Goal: Information Seeking & Learning: Learn about a topic

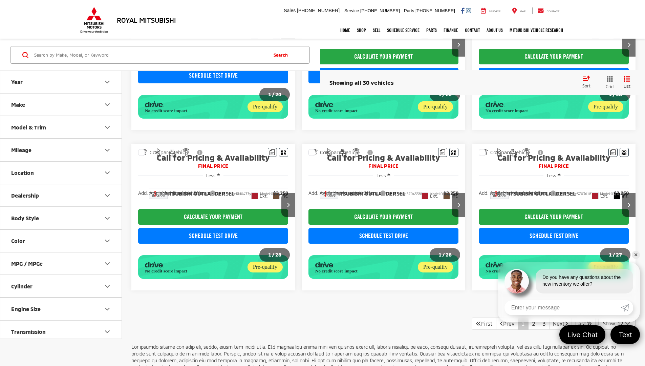
scroll to position [500, 0]
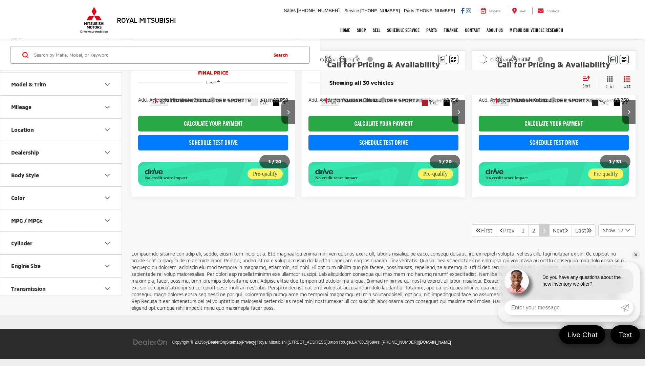
scroll to position [281, 0]
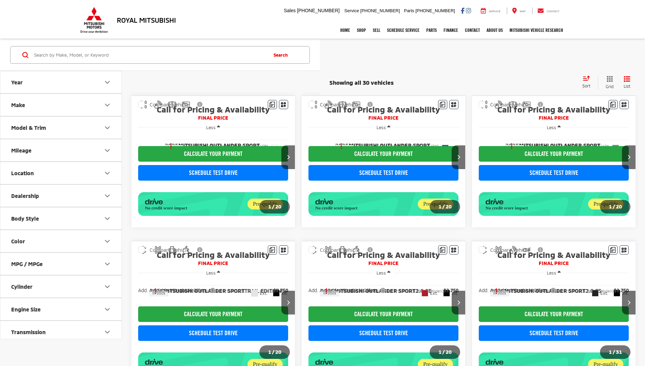
scroll to position [281, 0]
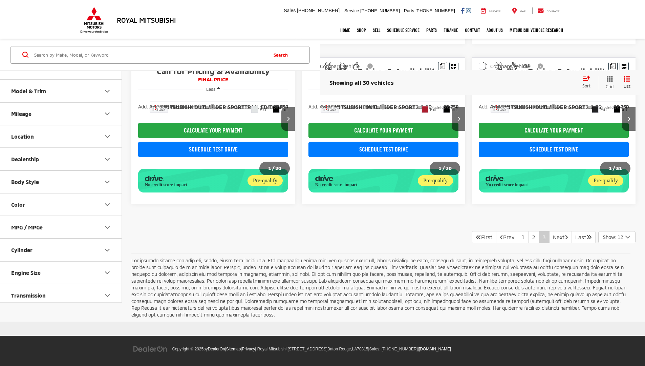
scroll to position [281, 0]
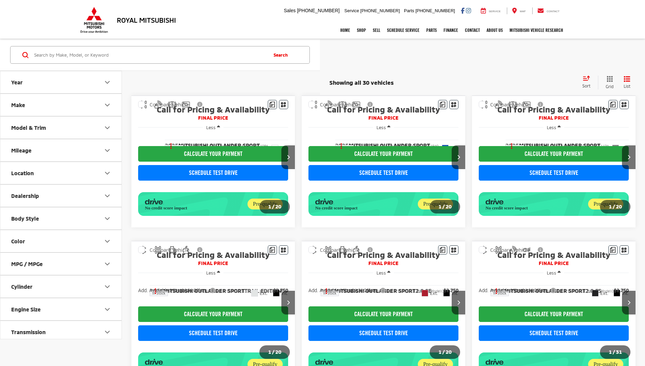
scroll to position [274, 0]
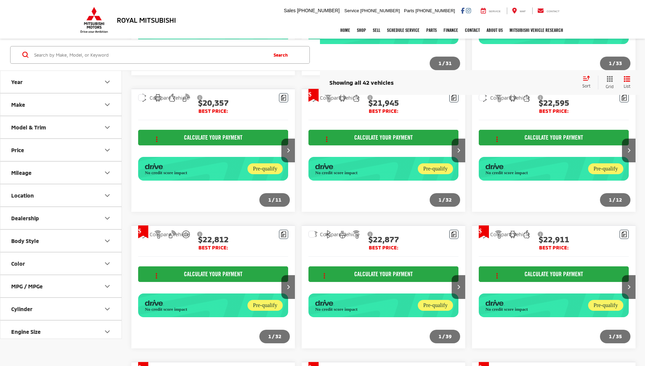
scroll to position [794, 0]
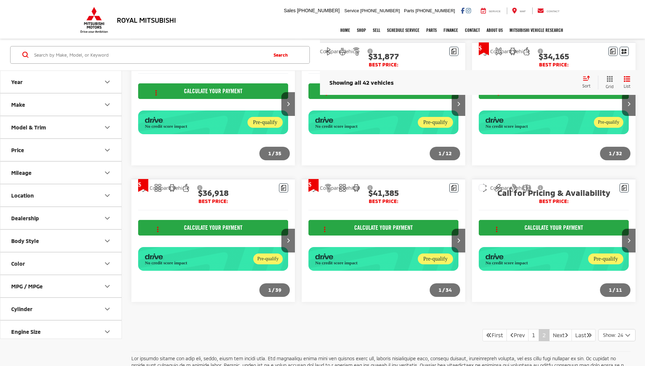
scroll to position [639, 0]
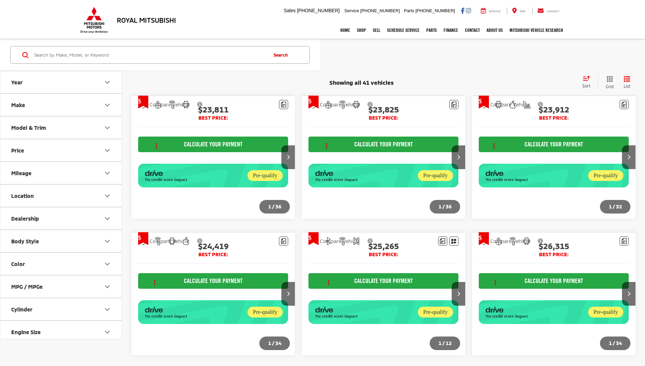
scroll to position [481, 0]
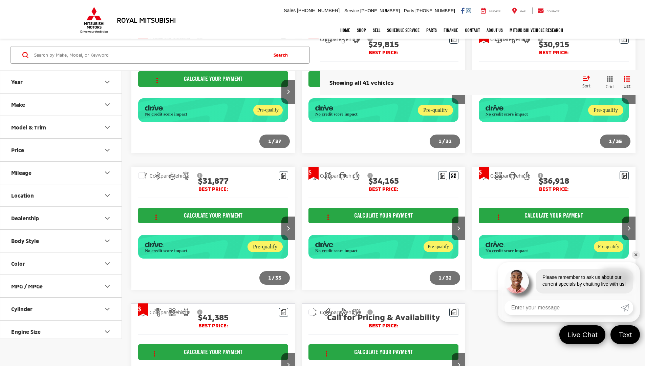
scroll to position [639, 0]
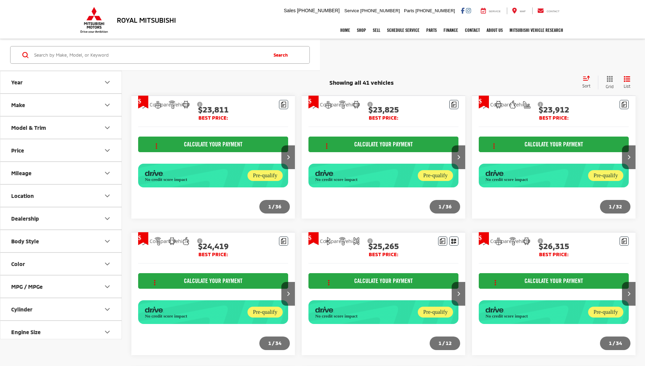
scroll to position [639, 0]
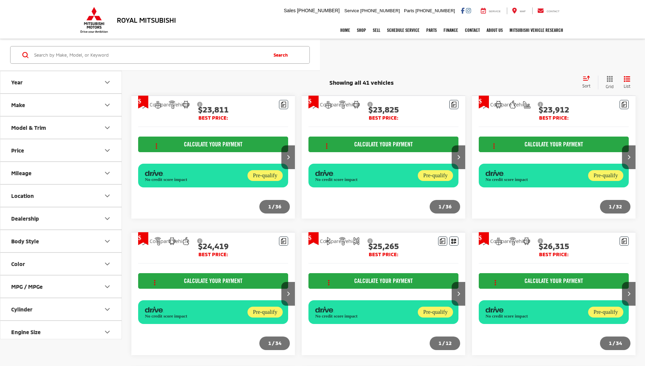
scroll to position [639, 0]
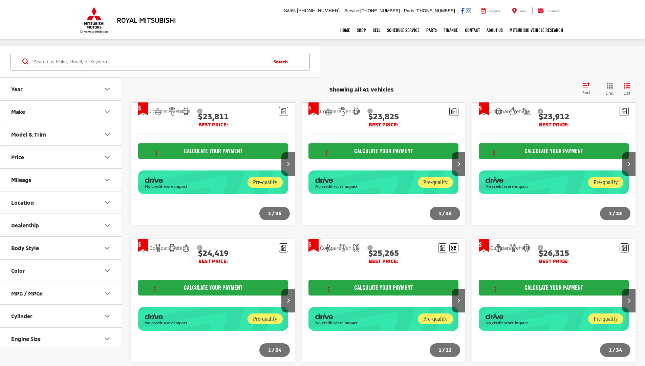
scroll to position [639, 0]
